Goal: Transaction & Acquisition: Book appointment/travel/reservation

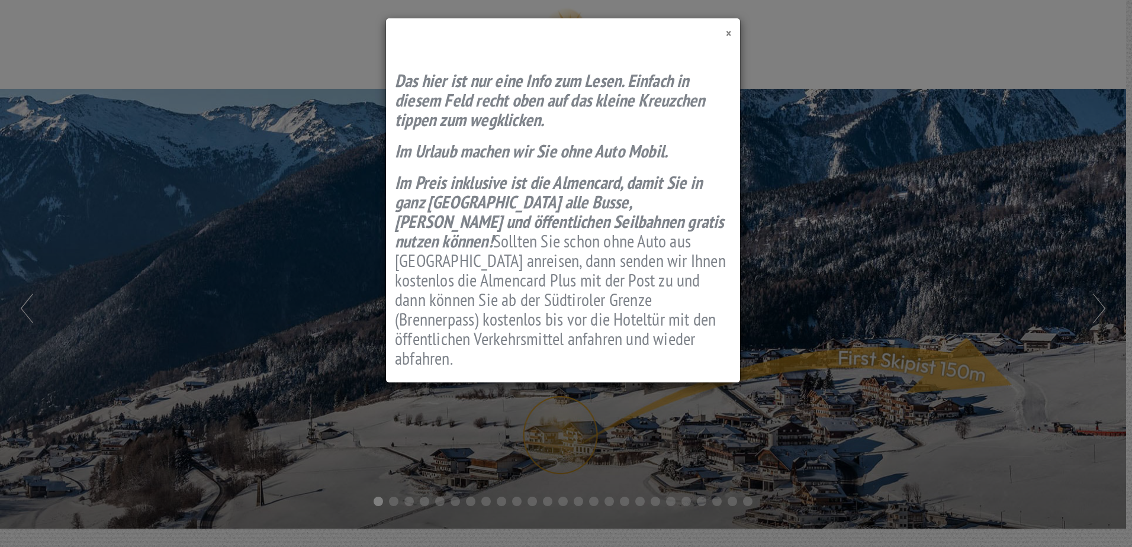
click at [726, 28] on span "×" at bounding box center [728, 33] width 5 height 16
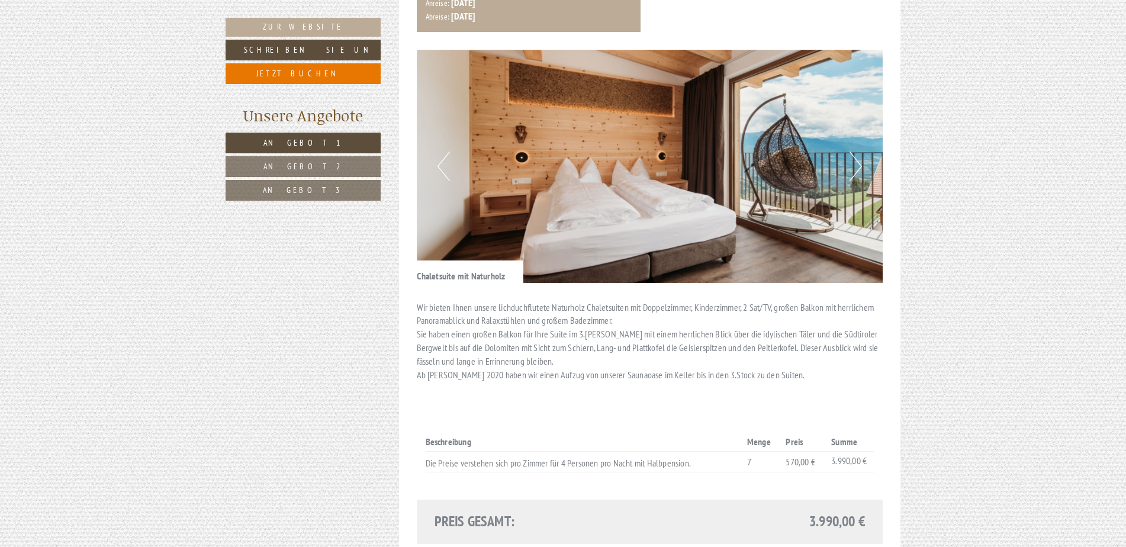
scroll to position [2723, 0]
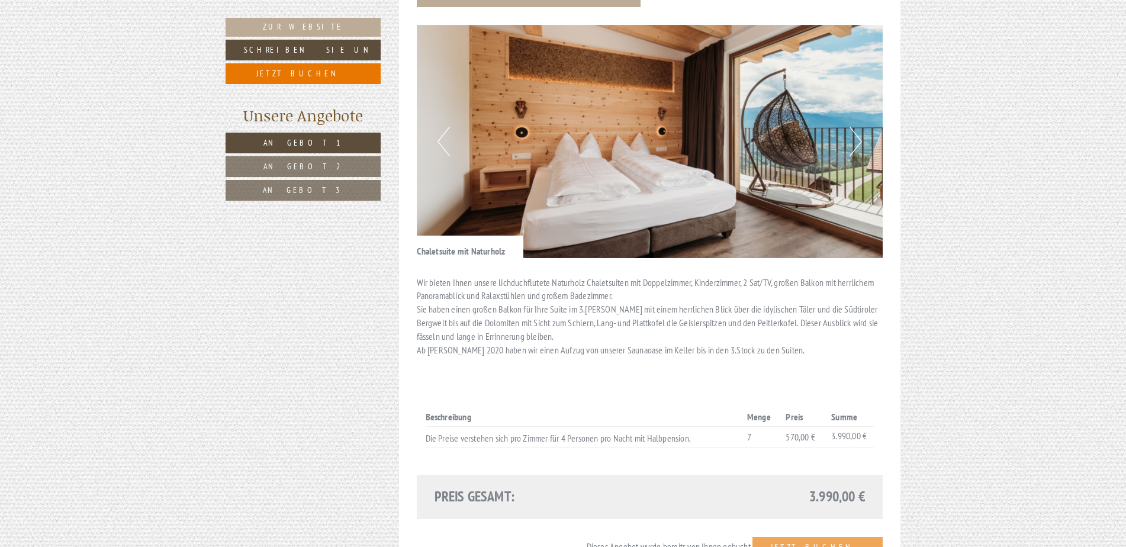
click at [858, 127] on button "Next" at bounding box center [856, 142] width 12 height 30
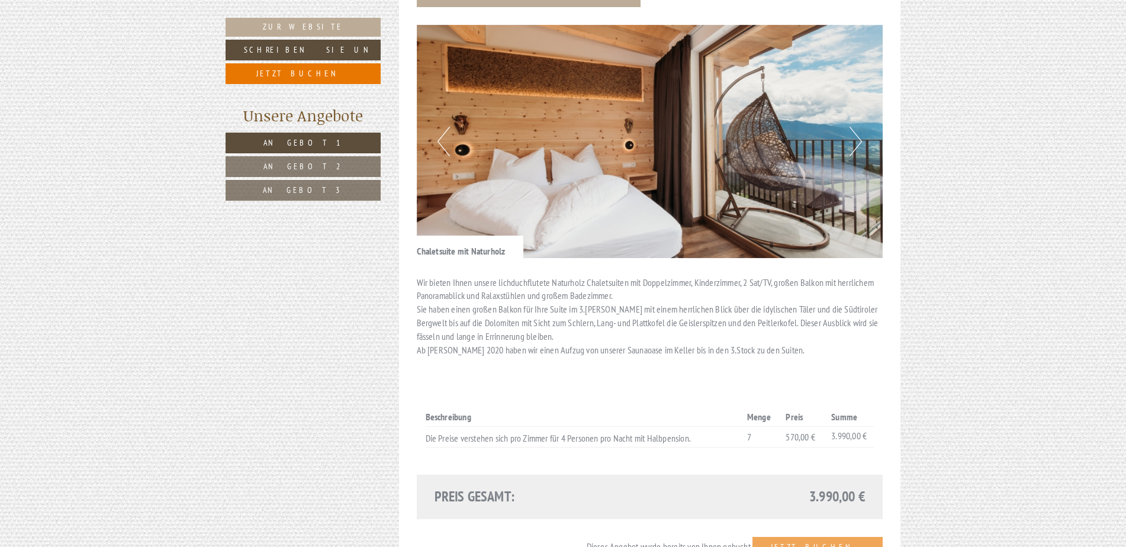
click at [858, 127] on button "Next" at bounding box center [856, 142] width 12 height 30
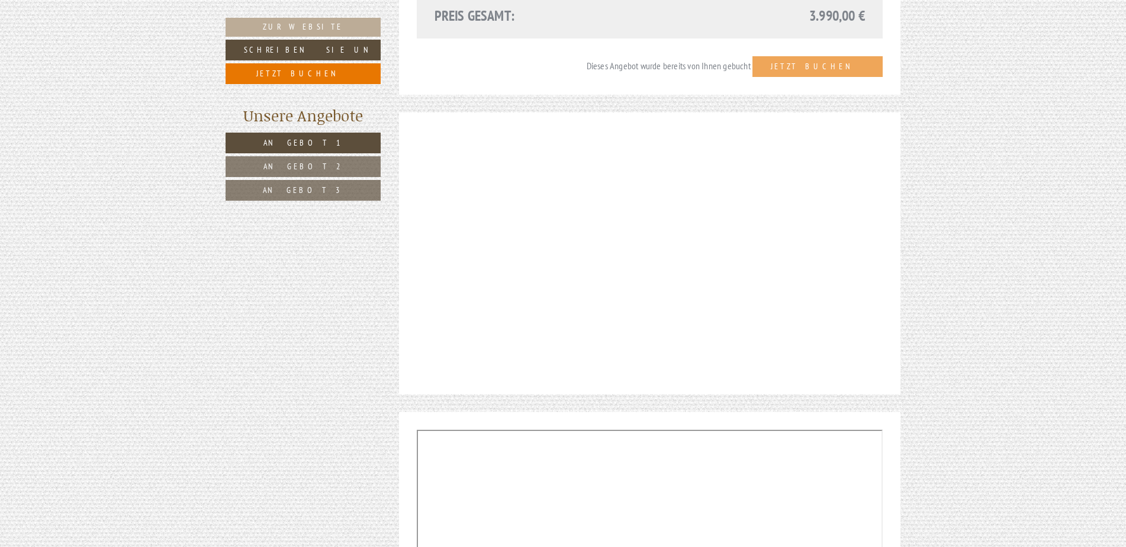
scroll to position [3552, 0]
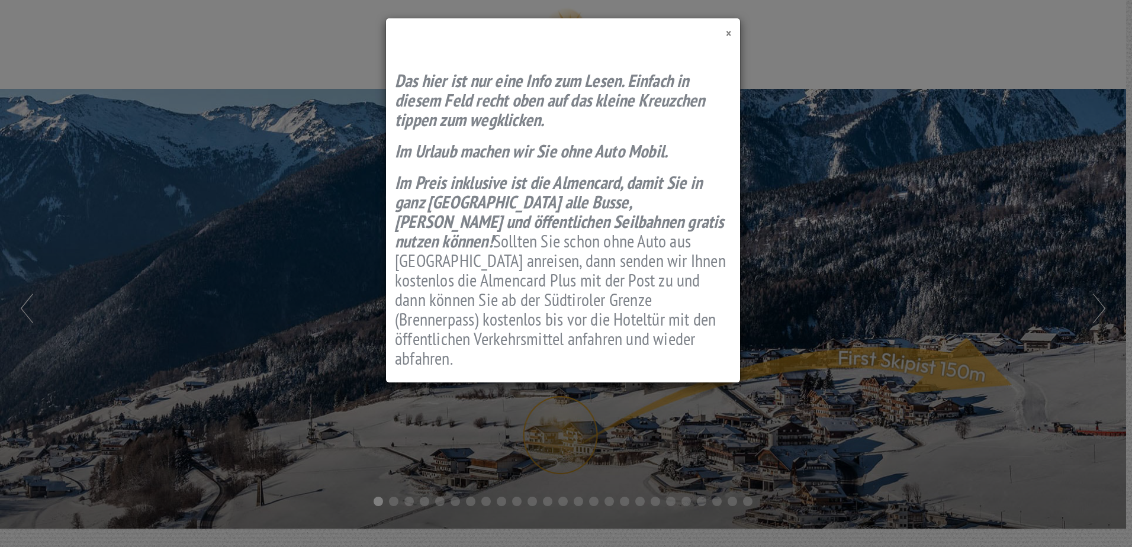
click at [728, 34] on span "×" at bounding box center [728, 33] width 5 height 16
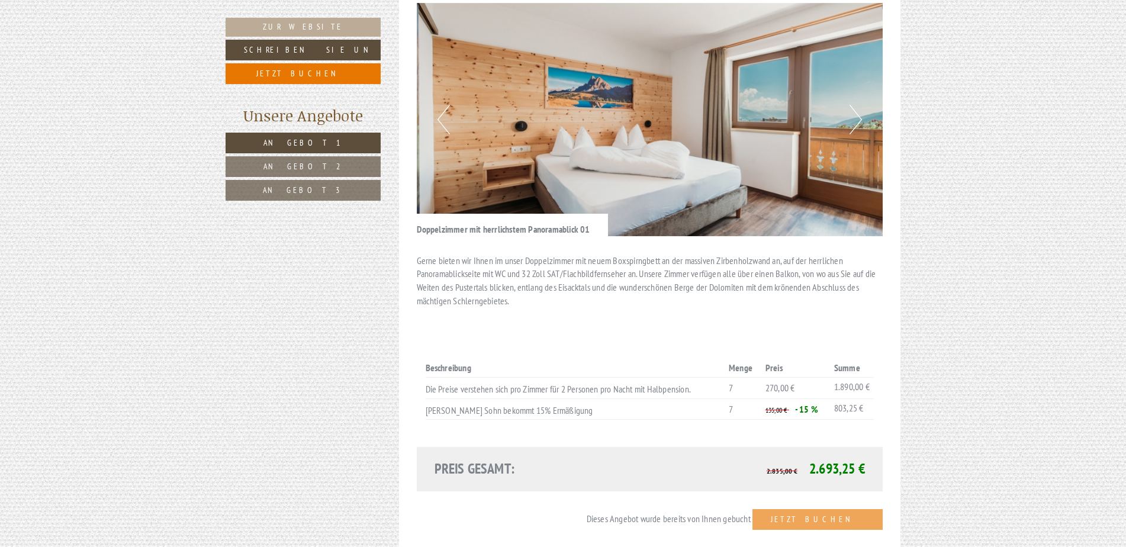
scroll to position [947, 0]
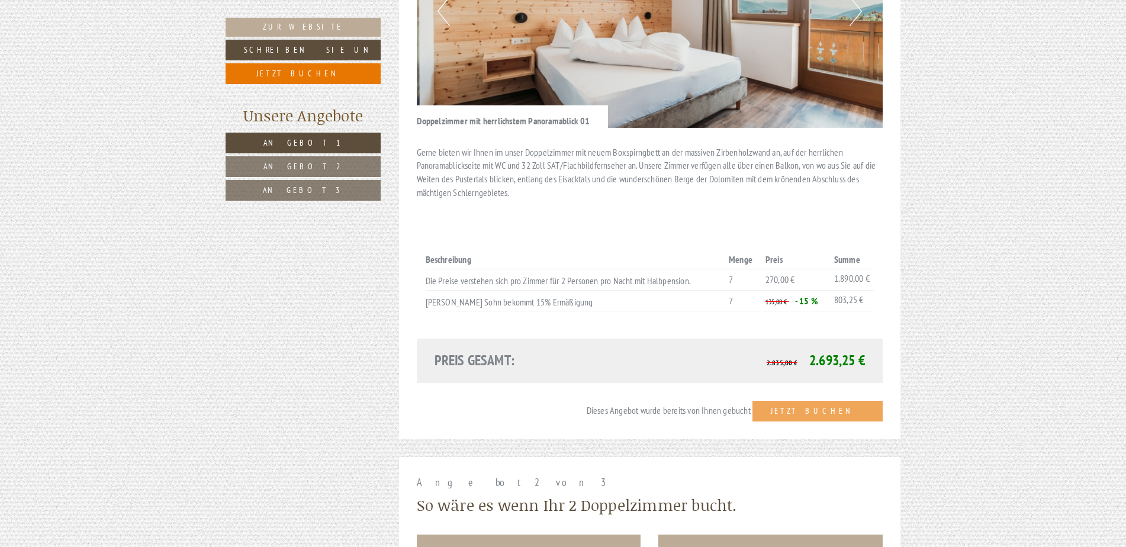
click at [333, 167] on link "Angebot 2" at bounding box center [303, 166] width 155 height 21
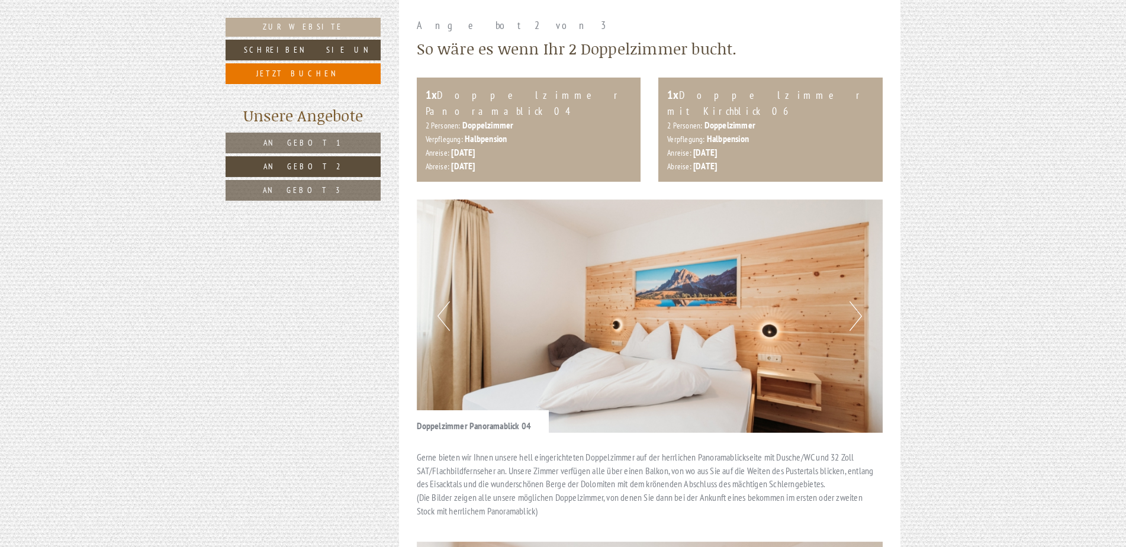
click at [326, 146] on link "Angebot 1" at bounding box center [303, 143] width 155 height 21
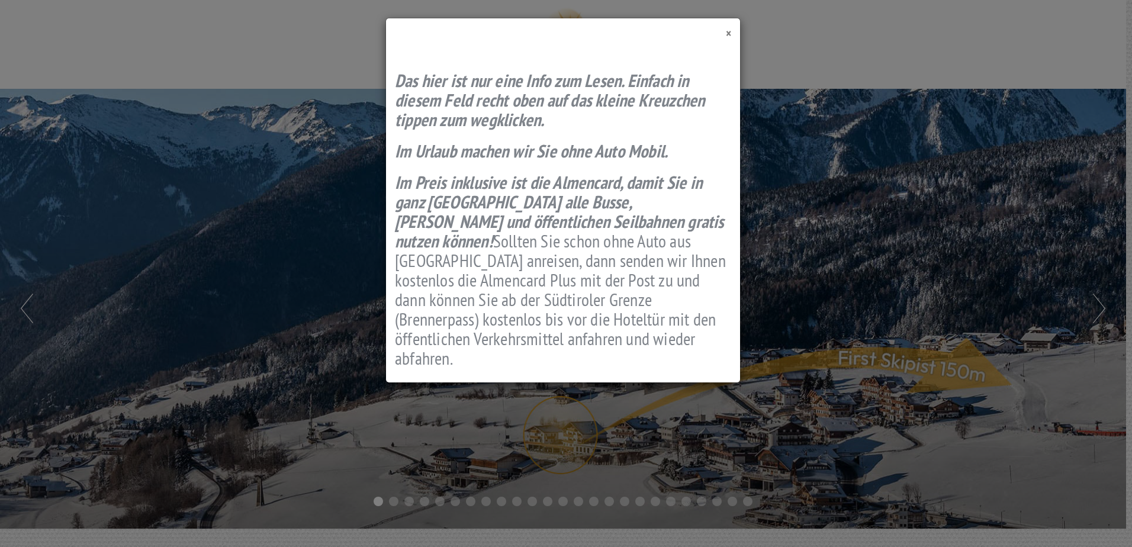
click at [727, 33] on span "×" at bounding box center [728, 33] width 5 height 16
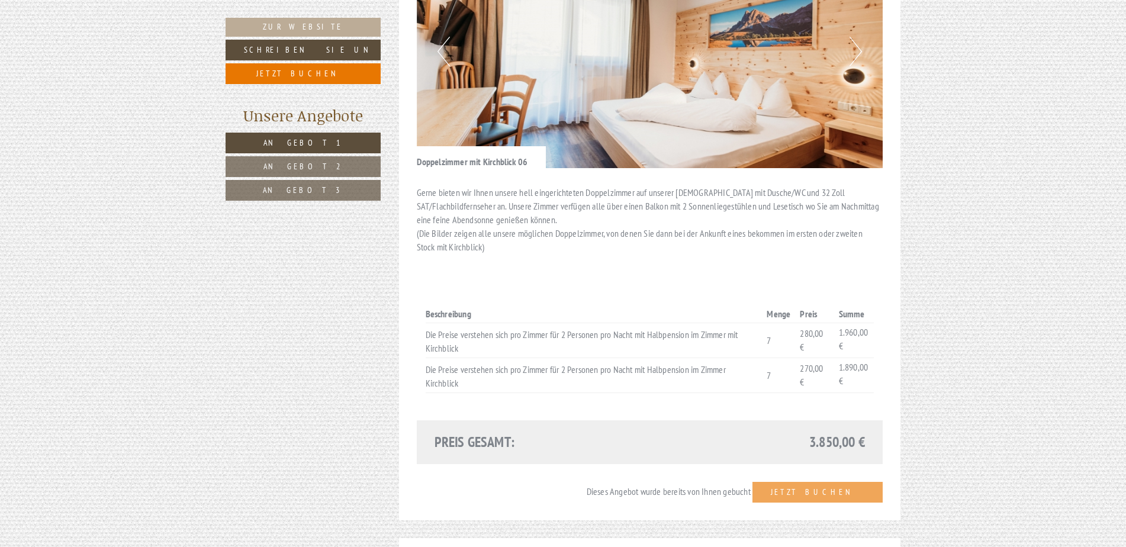
scroll to position [2013, 0]
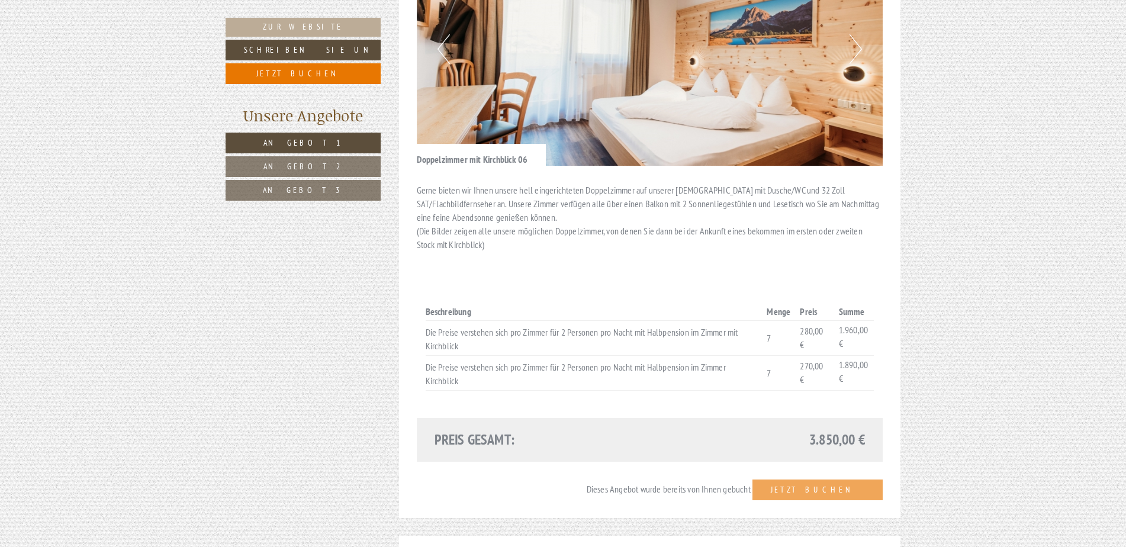
click at [834, 480] on div "Dieses Angebot wurde bereits von Ihnen gebucht Jetzt buchen" at bounding box center [650, 490] width 467 height 21
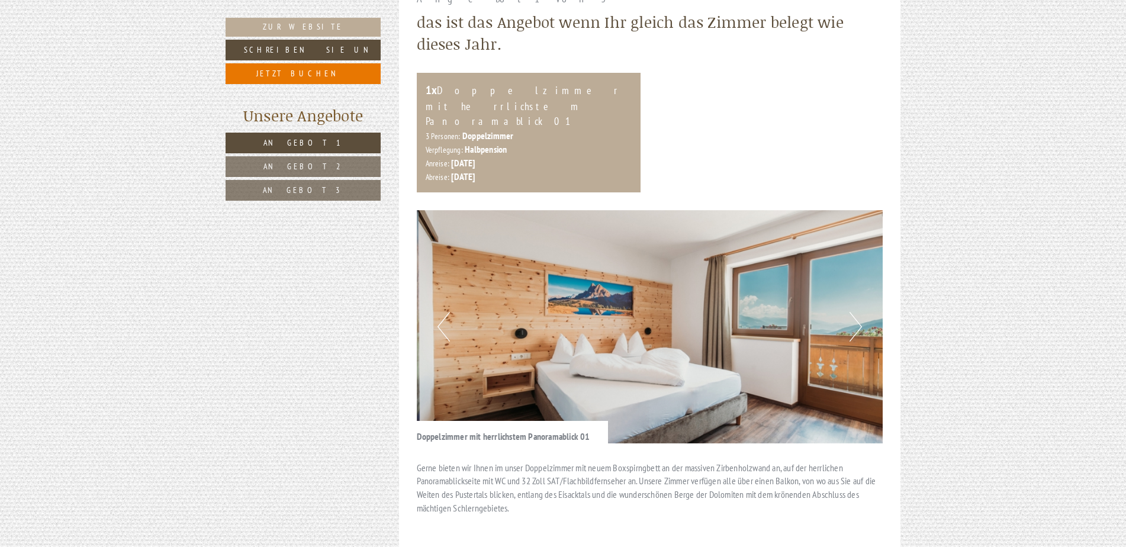
scroll to position [533, 0]
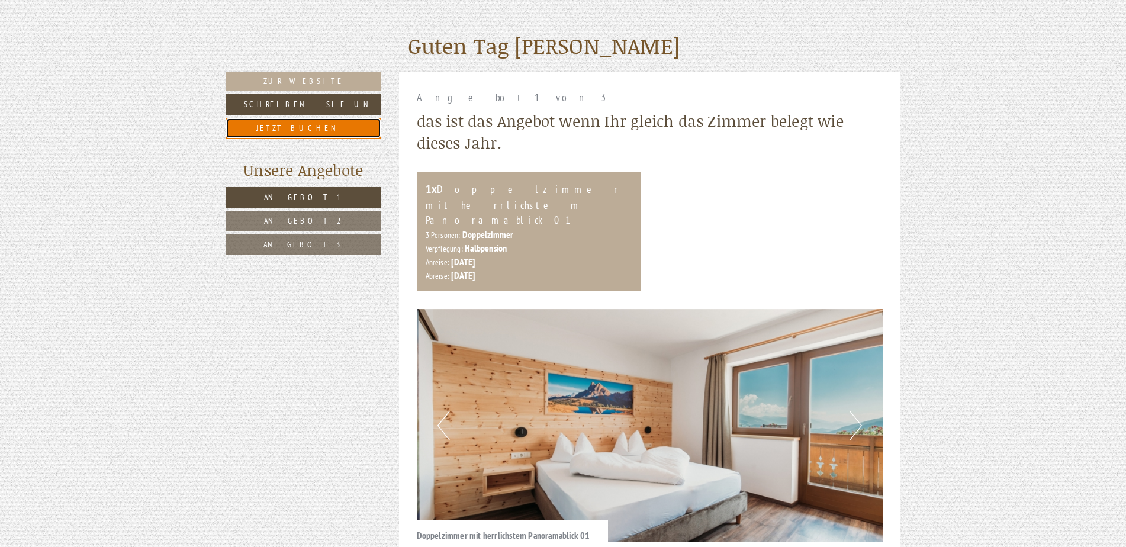
click at [311, 127] on link "Jetzt buchen" at bounding box center [304, 128] width 156 height 21
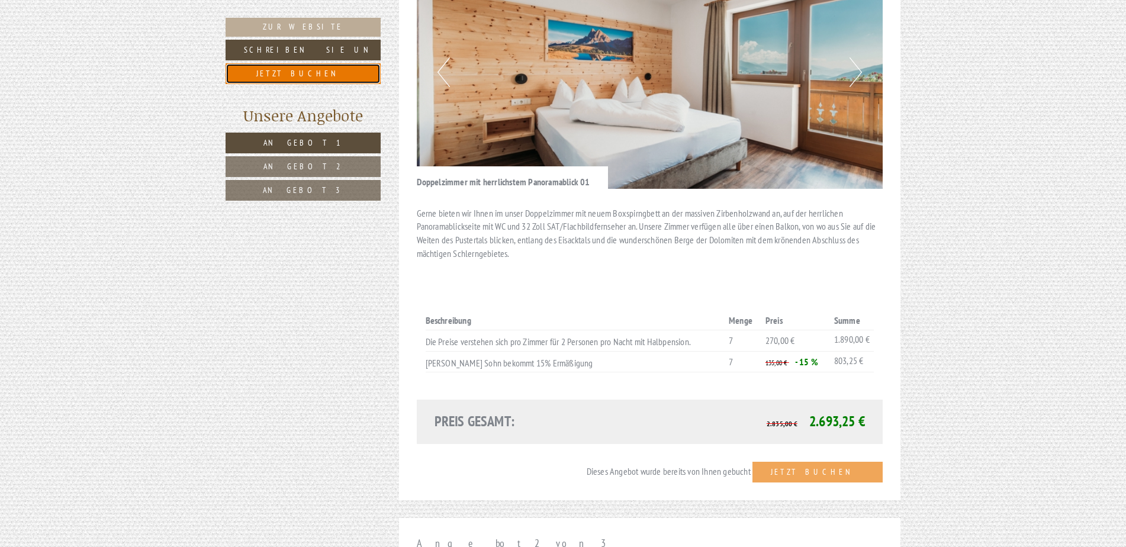
scroll to position [953, 0]
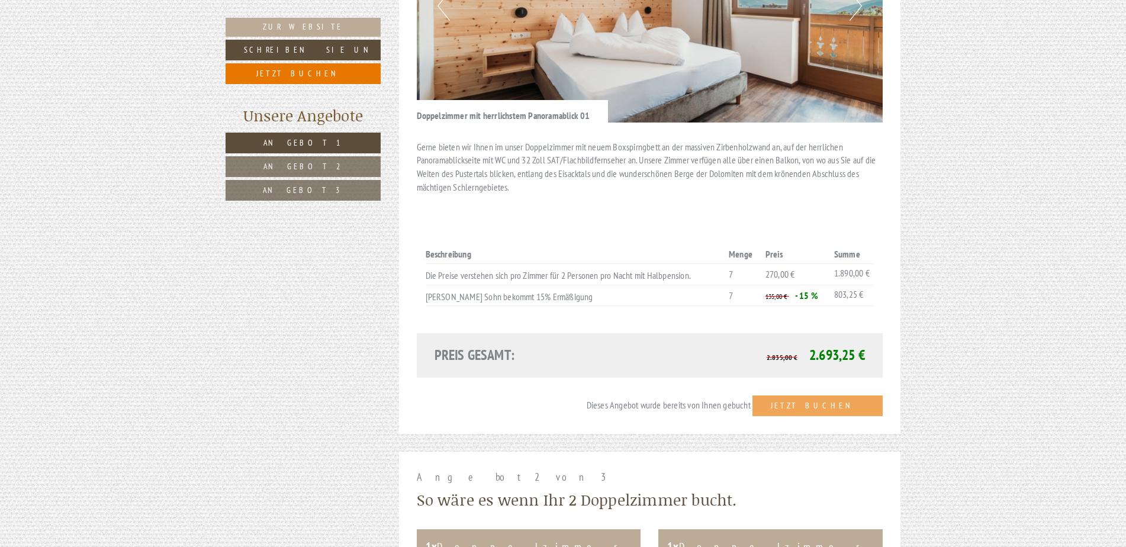
click at [843, 395] on div "Dieses Angebot wurde bereits von Ihnen gebucht Jetzt buchen" at bounding box center [650, 405] width 467 height 21
